Goal: Task Accomplishment & Management: Use online tool/utility

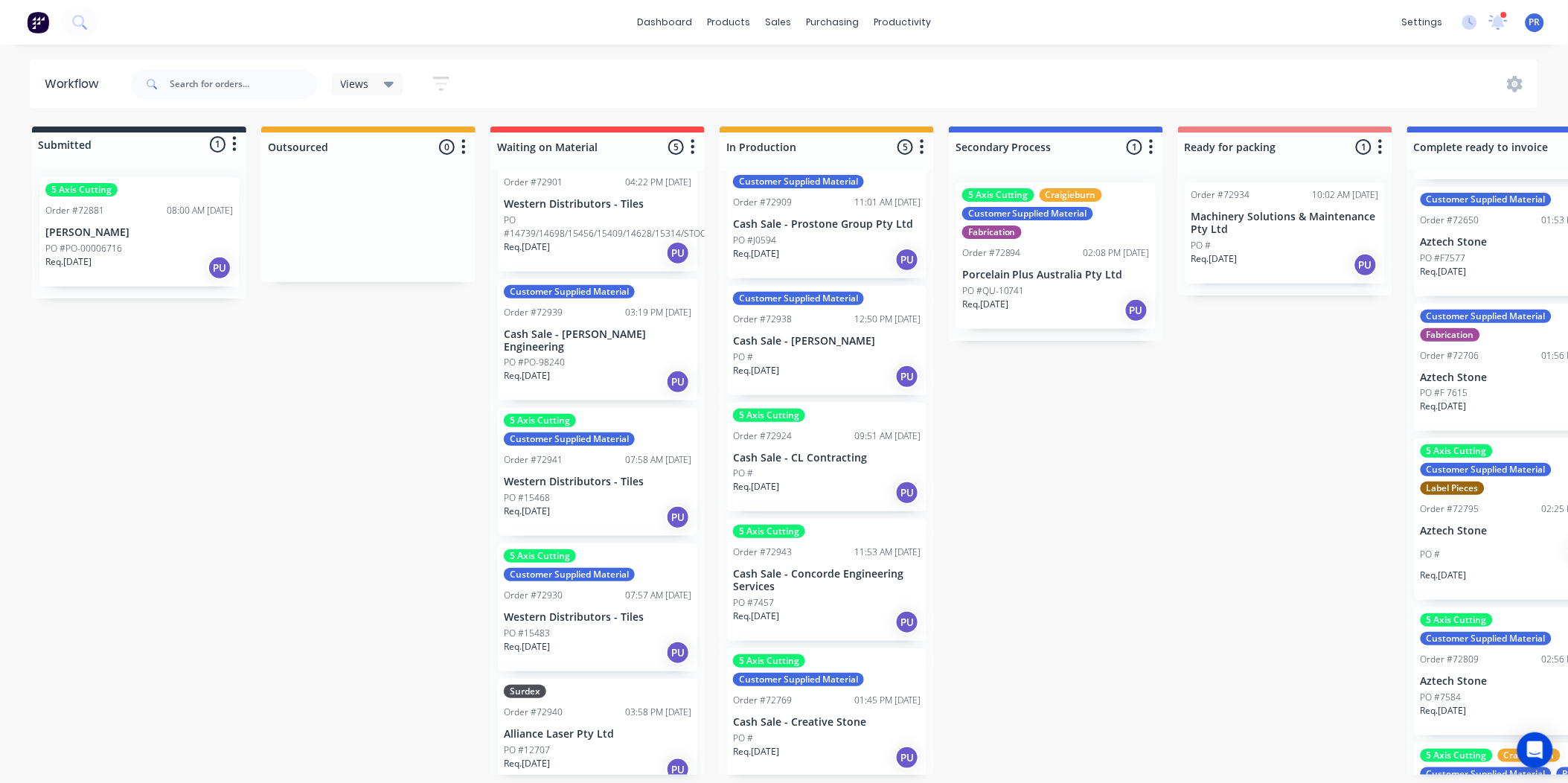
drag, startPoint x: 760, startPoint y: 641, endPoint x: 448, endPoint y: 619, distance: 312.8
click at [243, 48] on div "dashboard products sales purchasing productivity dashboard products Product Cat…" at bounding box center [784, 347] width 1568 height 694
click at [99, 20] on div "dashboard products sales purchasing productivity dashboard products Product Cat…" at bounding box center [784, 22] width 1568 height 44
click at [82, 20] on icon at bounding box center [79, 22] width 14 height 14
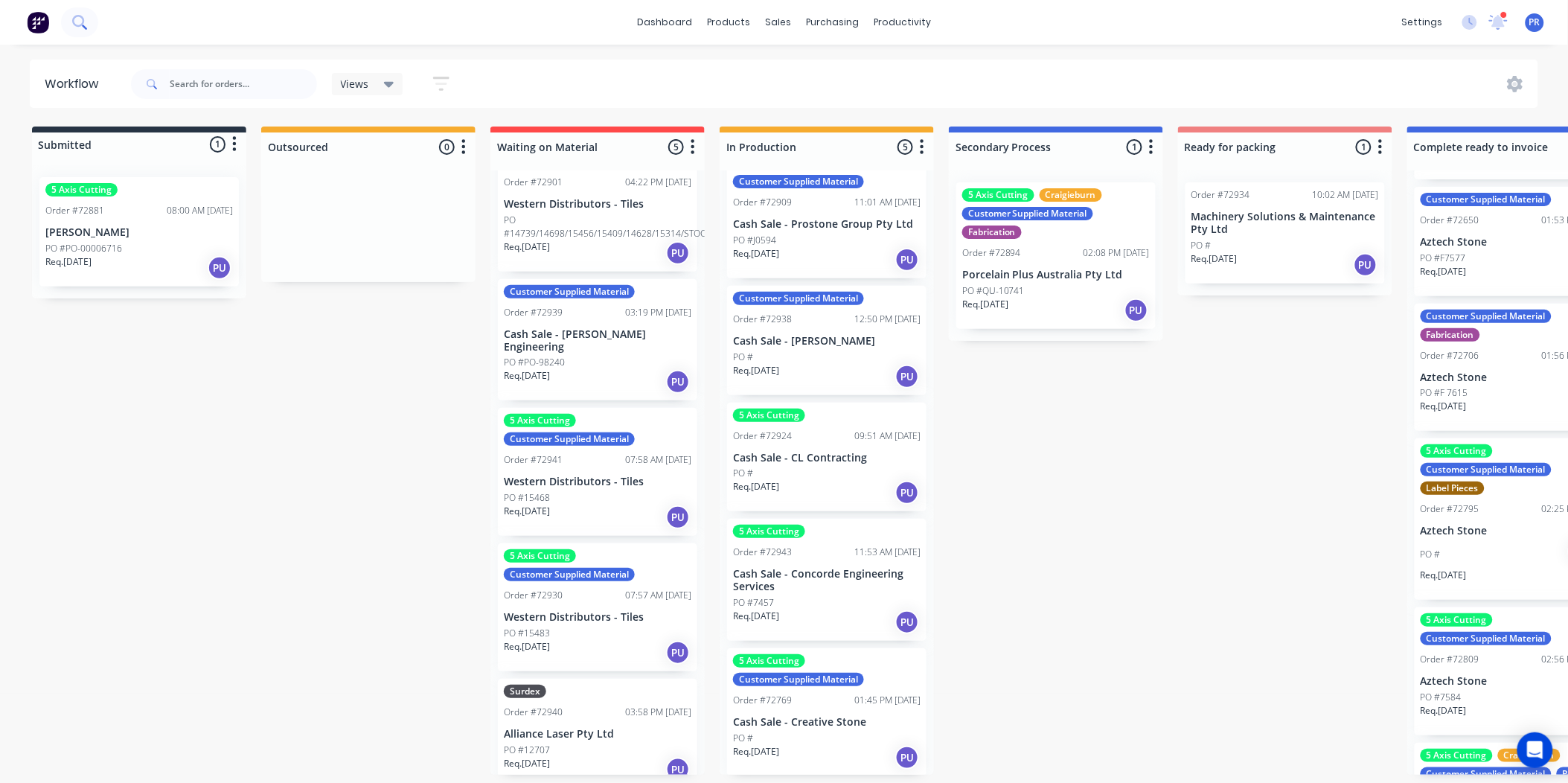
scroll to position [0, 0]
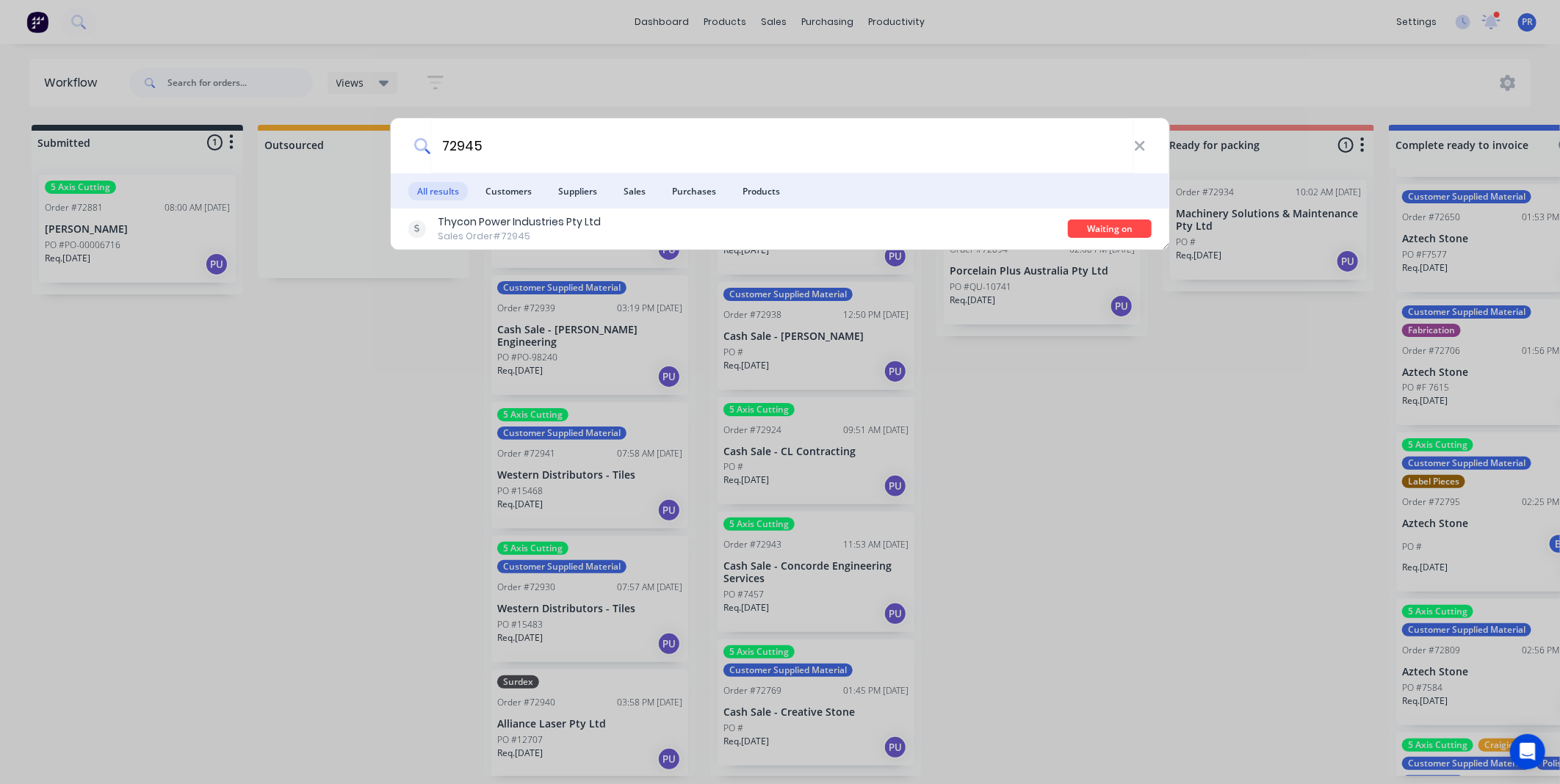
type input "72945"
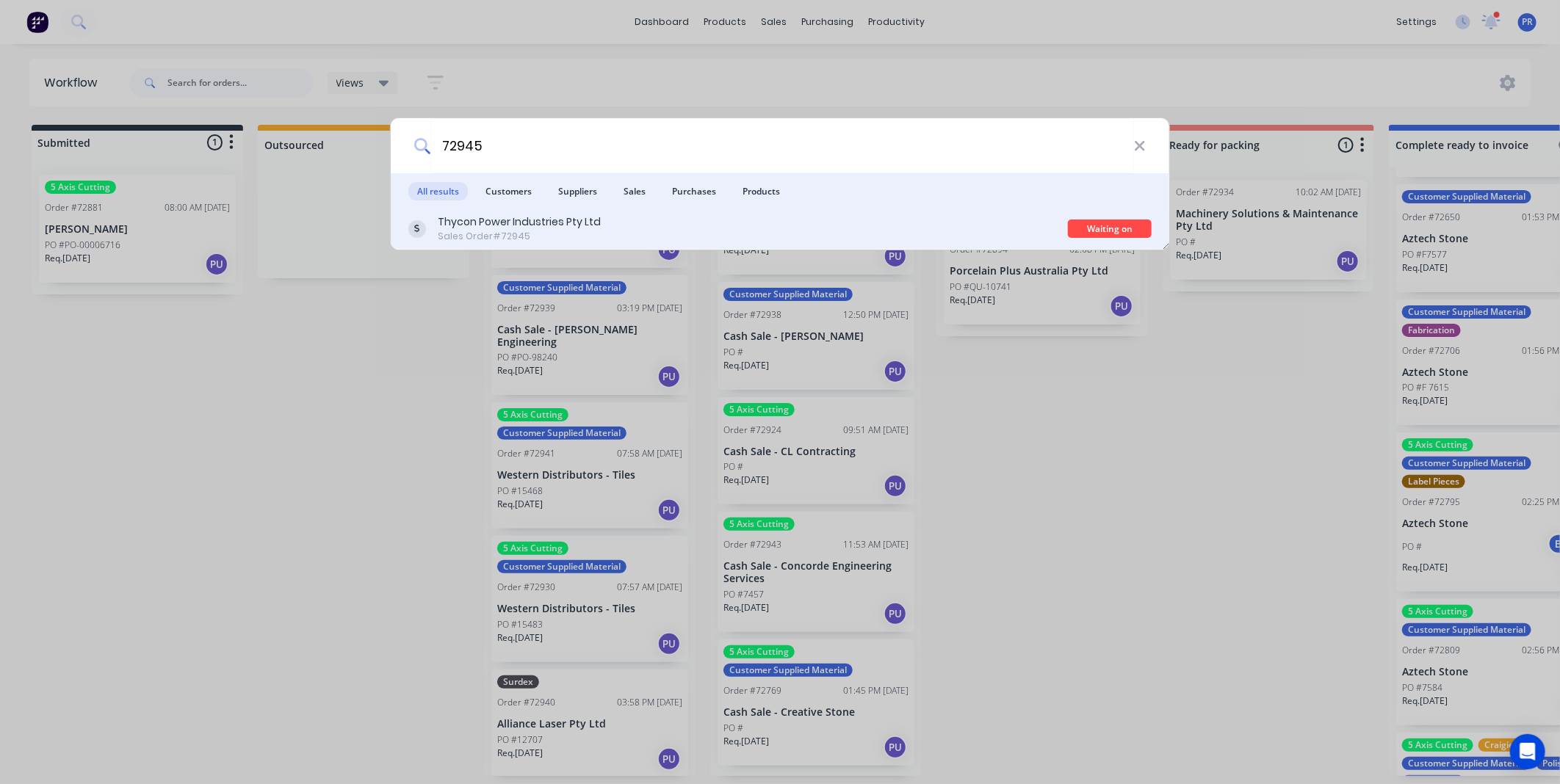
click at [657, 219] on div "Thycon Power Industries Pty Ltd Sales Order #72945" at bounding box center [738, 229] width 659 height 29
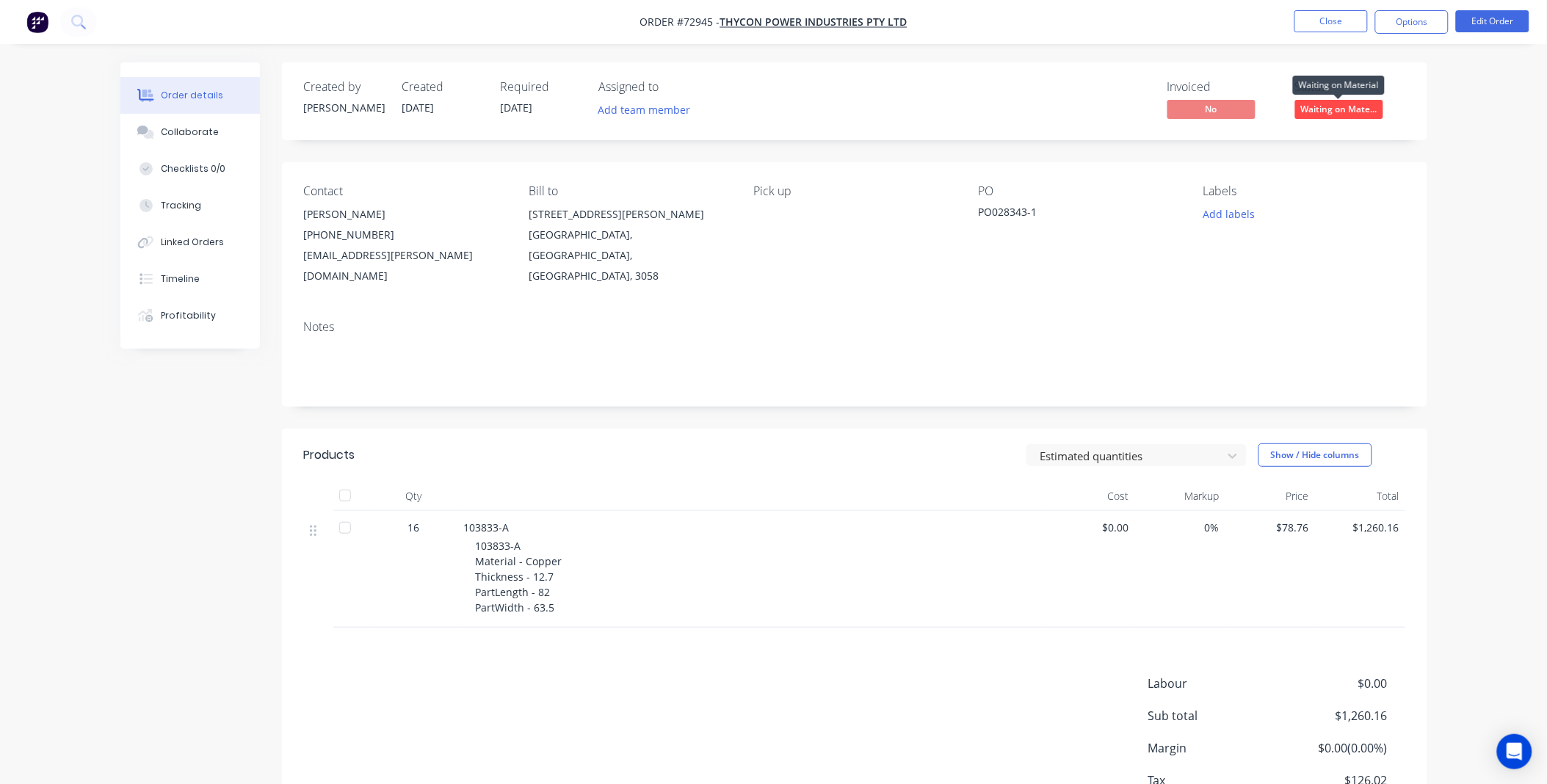
click at [1349, 107] on span "Waiting on Mate..." at bounding box center [1339, 109] width 89 height 18
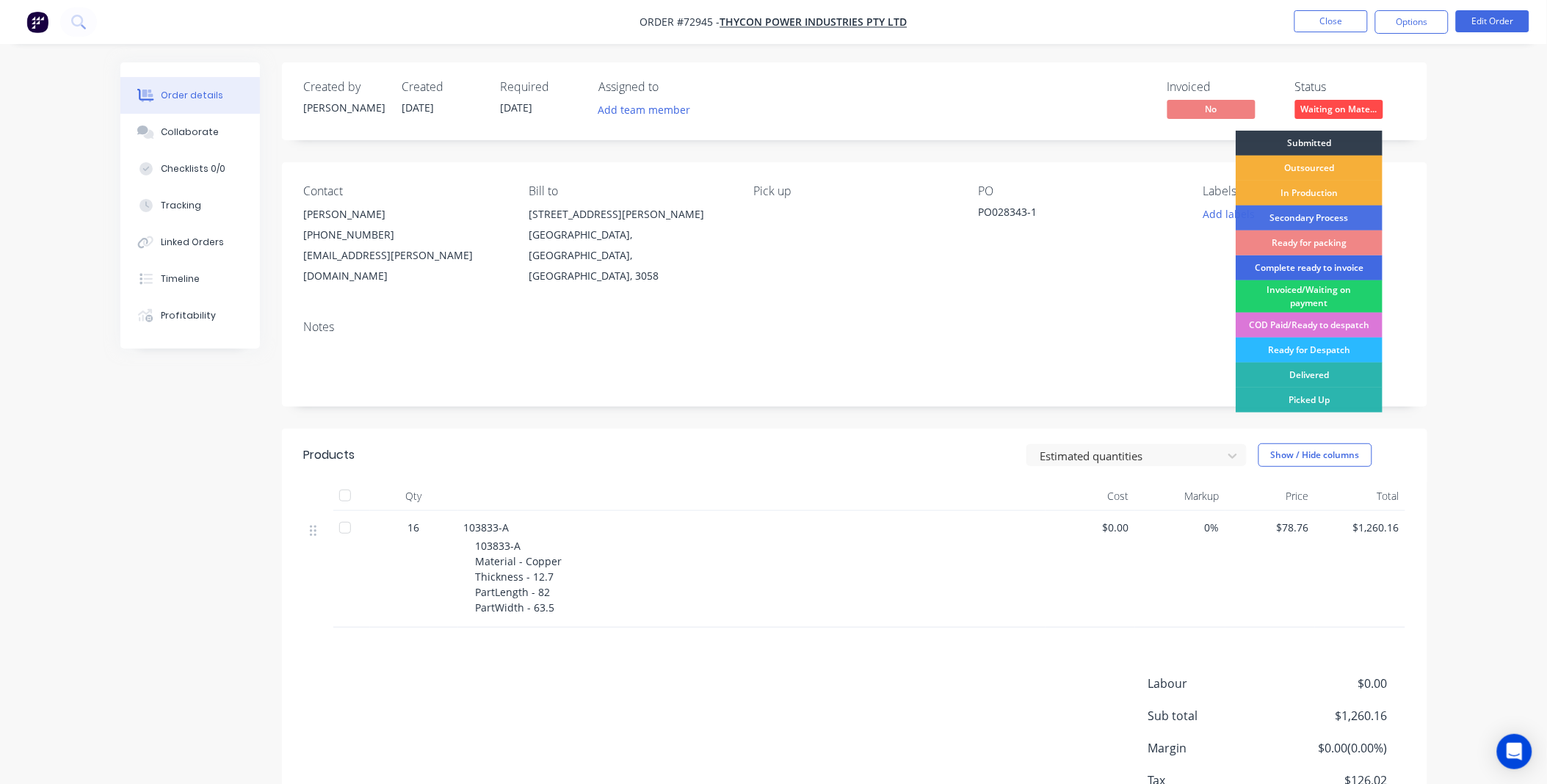
click at [1352, 265] on div "Complete ready to invoice" at bounding box center [1309, 268] width 147 height 25
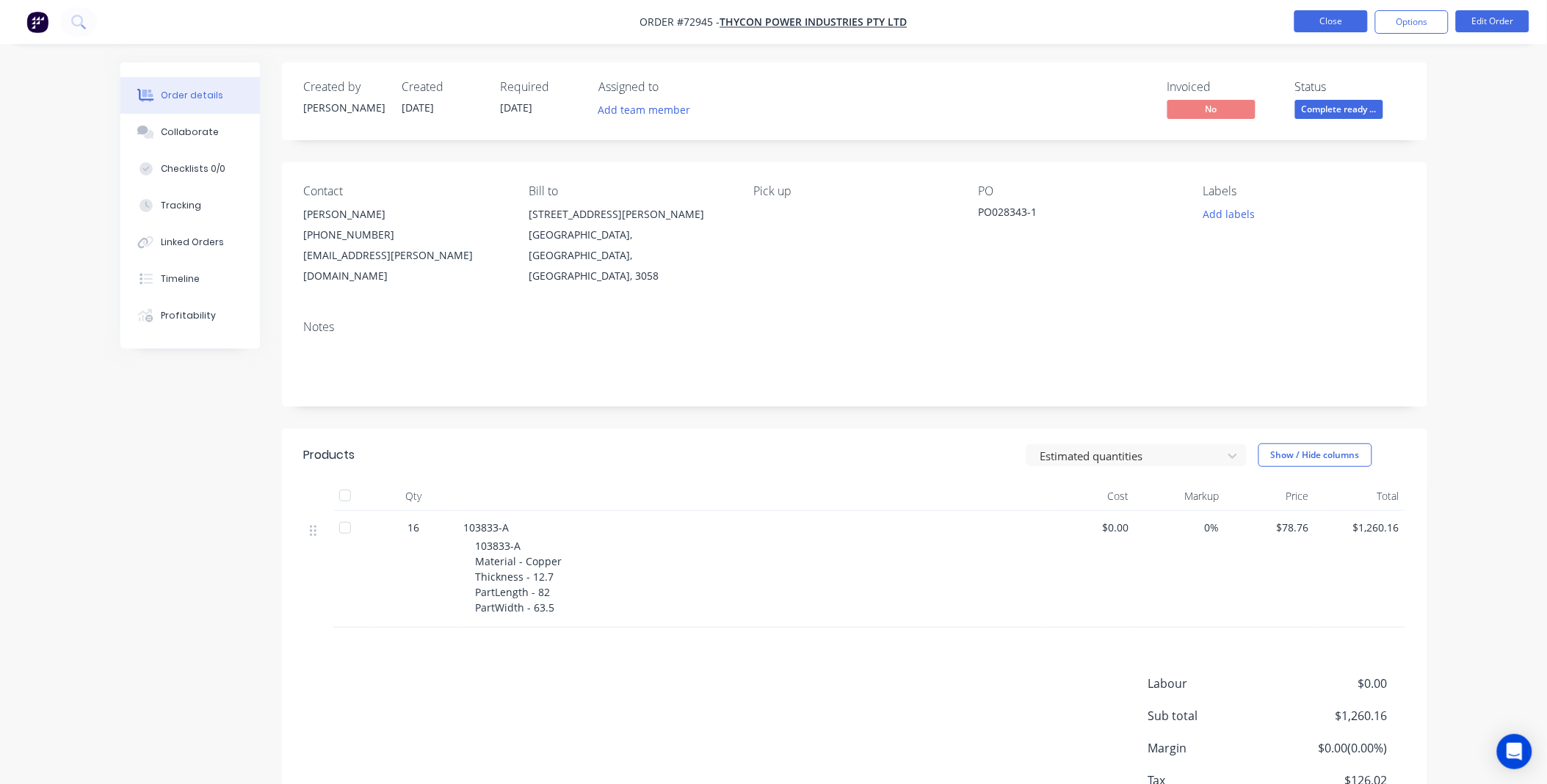
click at [1341, 16] on button "Close" at bounding box center [1331, 21] width 74 height 22
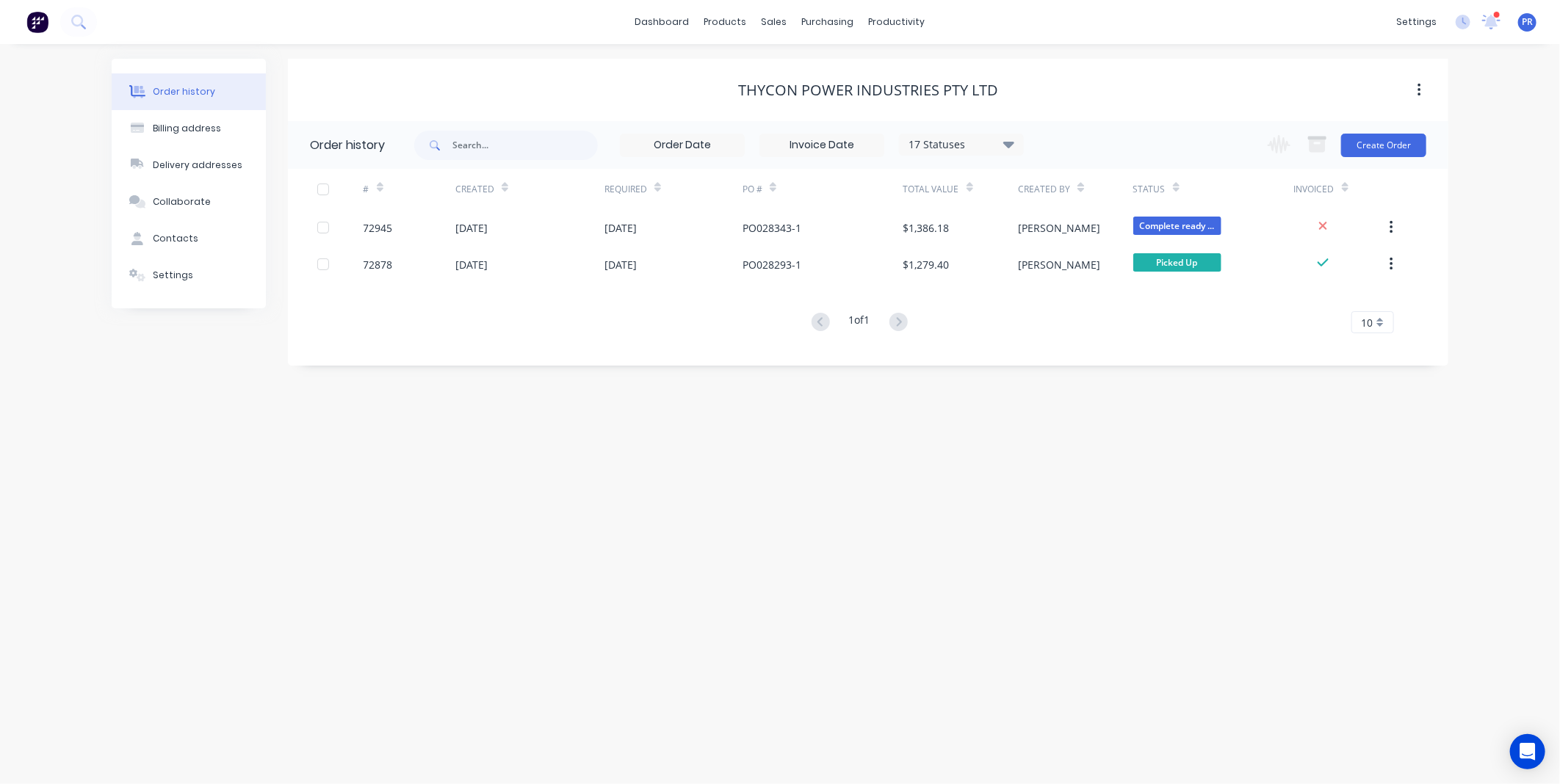
click at [46, 18] on img at bounding box center [37, 22] width 22 height 22
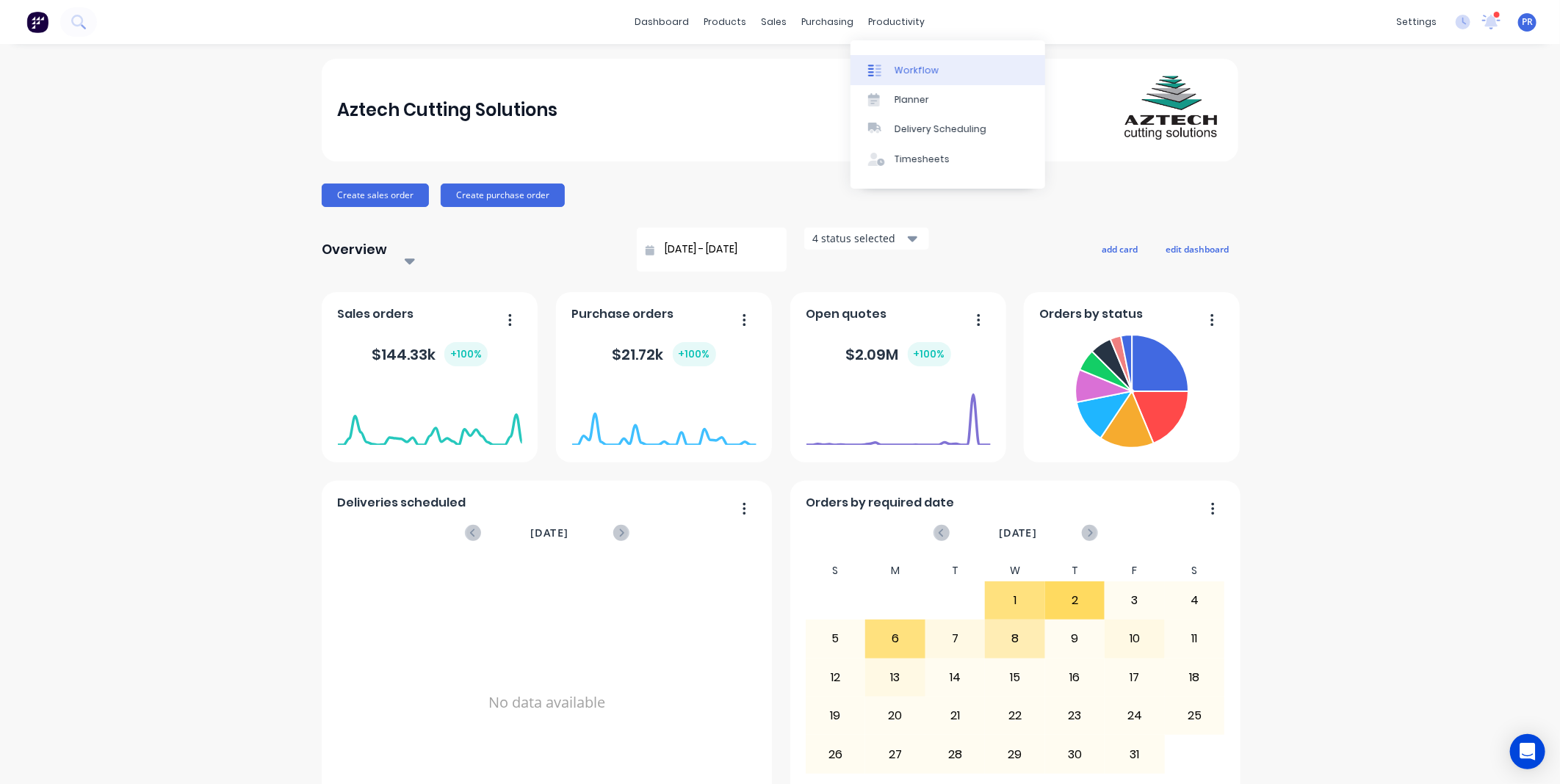
click at [913, 74] on div "Workflow" at bounding box center [916, 70] width 44 height 13
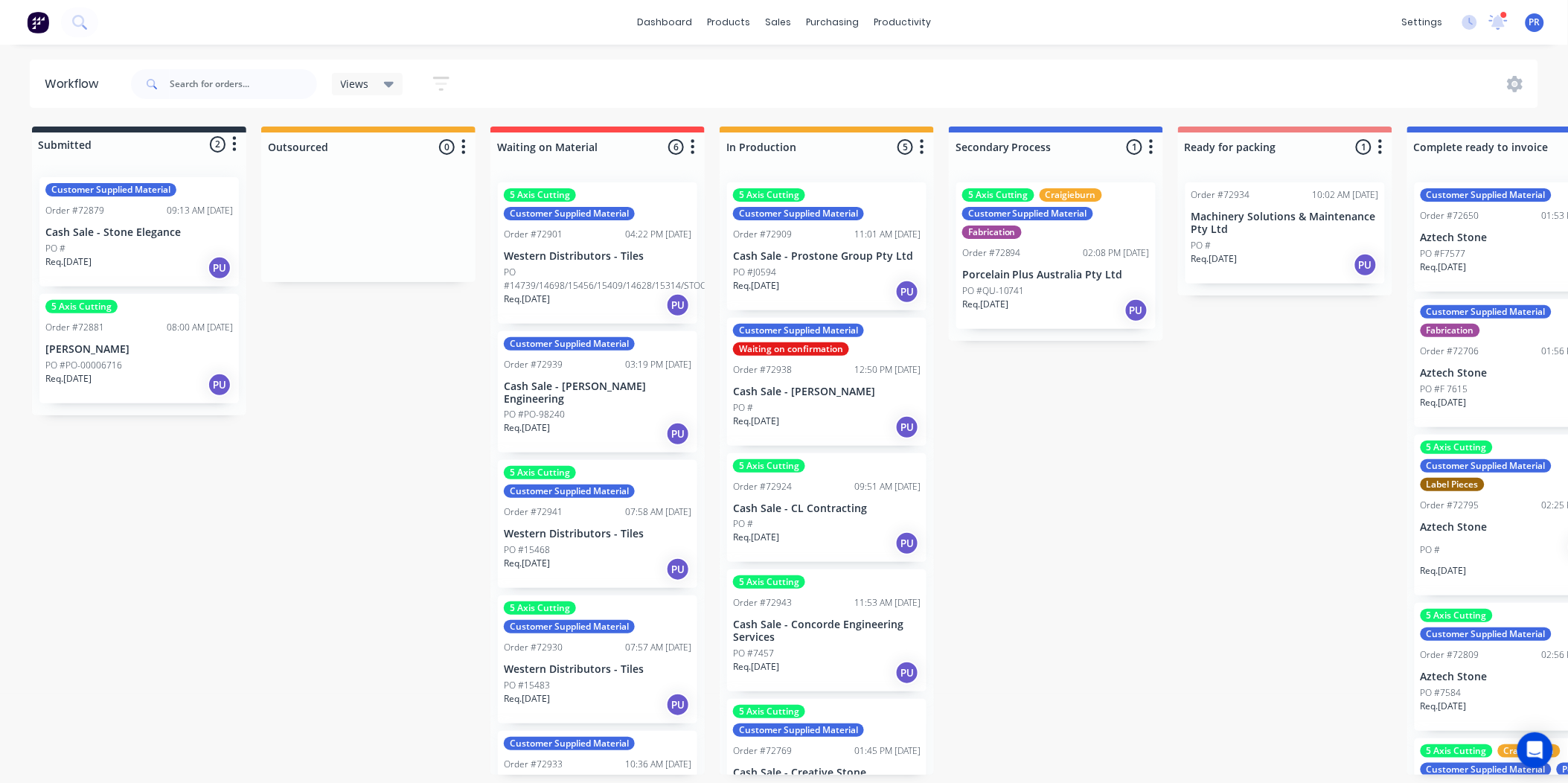
click at [42, 20] on img at bounding box center [37, 22] width 22 height 22
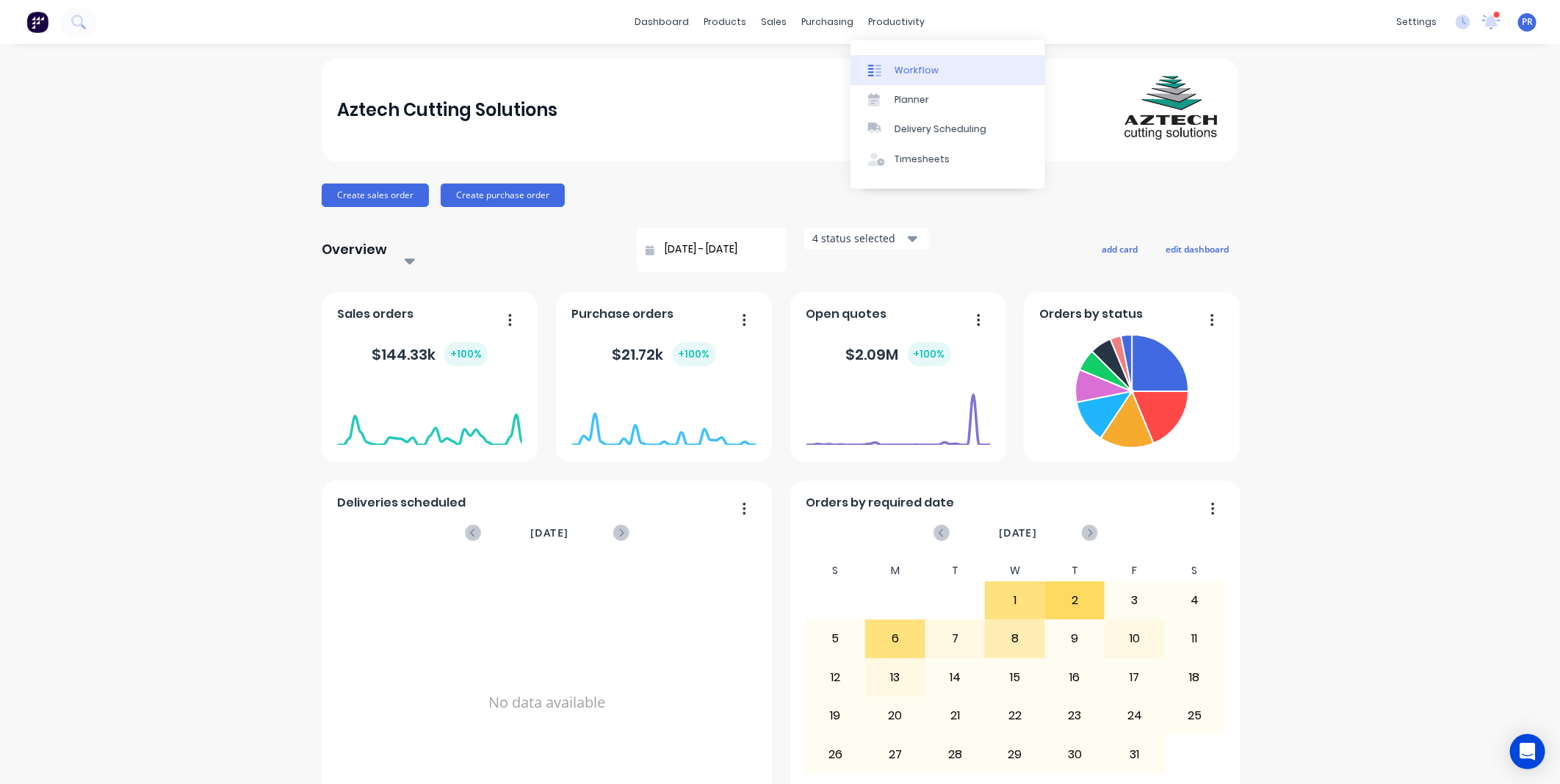
click at [905, 64] on div "Workflow" at bounding box center [916, 70] width 44 height 13
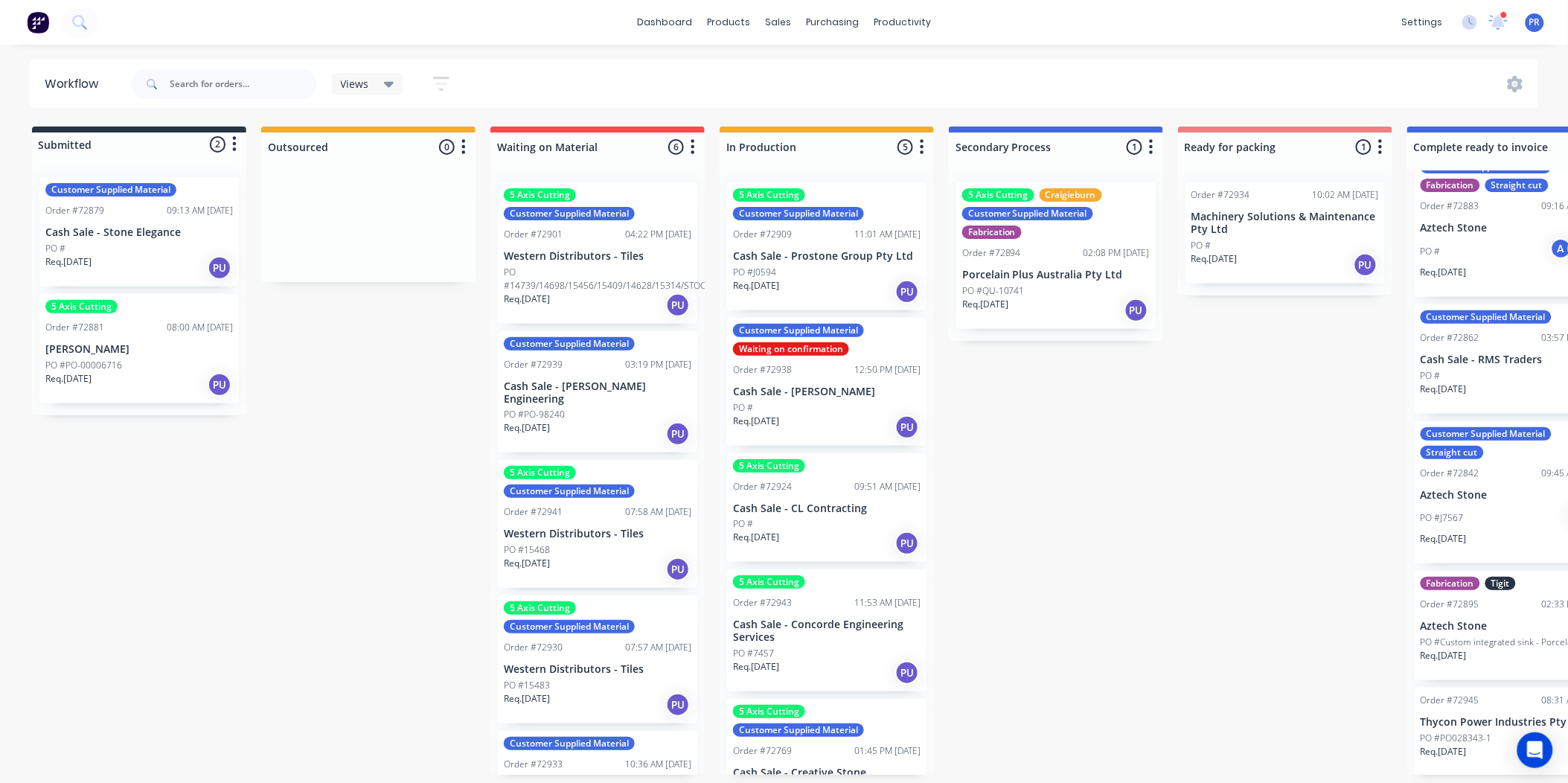
scroll to position [4, 0]
